Goal: Information Seeking & Learning: Learn about a topic

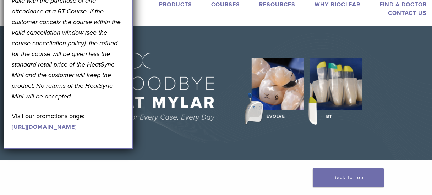
scroll to position [35, 0]
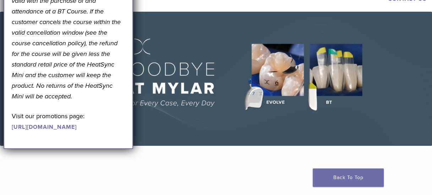
click at [233, 40] on img at bounding box center [216, 79] width 432 height 134
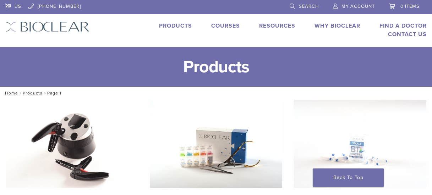
click at [332, 25] on link "Why Bioclear" at bounding box center [337, 25] width 46 height 7
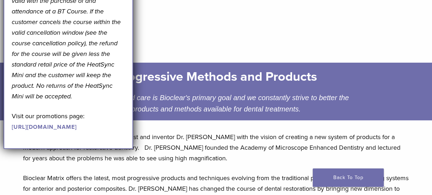
scroll to position [142, 0]
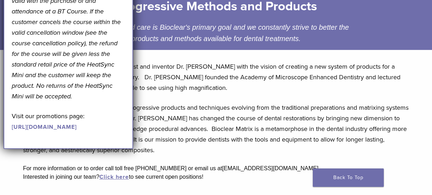
click at [300, 96] on div "Bioclear was founded in 2007 by dentist and inventor Dr. David Clark with the v…" at bounding box center [215, 126] width 397 height 140
click at [377, 90] on p "Bioclear was founded in 2007 by dentist and inventor Dr. David Clark with the v…" at bounding box center [216, 77] width 386 height 32
click at [297, 90] on p "Bioclear was founded in 2007 by dentist and inventor Dr. David Clark with the v…" at bounding box center [216, 77] width 386 height 32
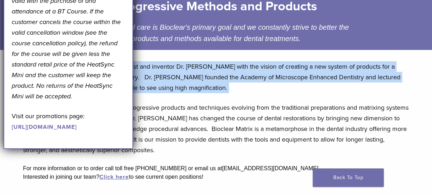
click at [297, 90] on p "Bioclear was founded in 2007 by dentist and inventor Dr. David Clark with the v…" at bounding box center [216, 77] width 386 height 32
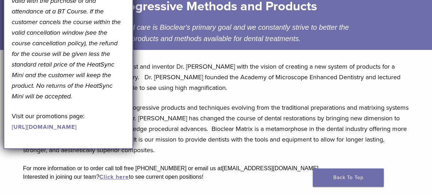
click at [406, 96] on div "Bioclear was founded in 2007 by dentist and inventor Dr. David Clark with the v…" at bounding box center [215, 126] width 397 height 140
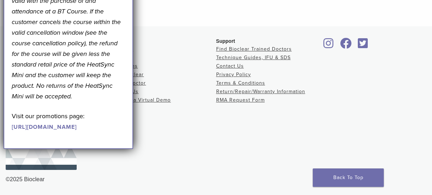
scroll to position [330, 0]
click at [77, 131] on link "[URL][DOMAIN_NAME]" at bounding box center [44, 127] width 65 height 7
